Goal: Navigation & Orientation: Find specific page/section

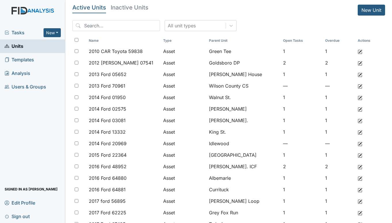
click at [18, 32] on span "Tasks" at bounding box center [24, 32] width 39 height 7
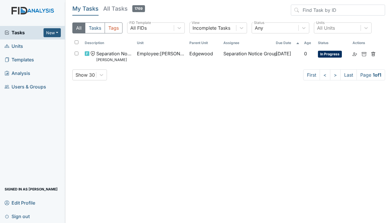
click at [22, 44] on span "Units" at bounding box center [14, 46] width 18 height 9
